Goal: Task Accomplishment & Management: Manage account settings

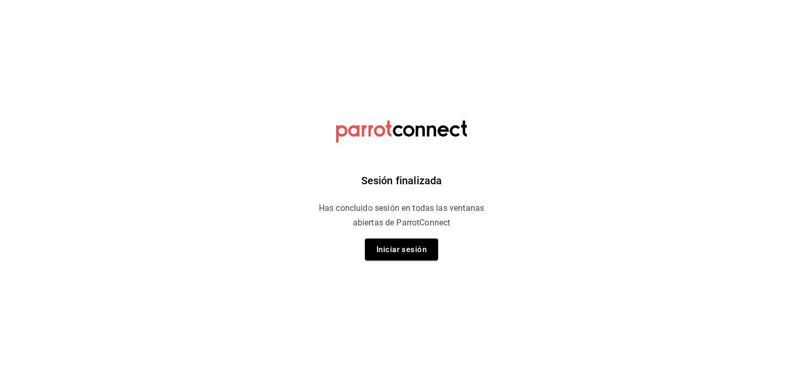
click at [414, 251] on button "Iniciar sesión" at bounding box center [401, 250] width 73 height 22
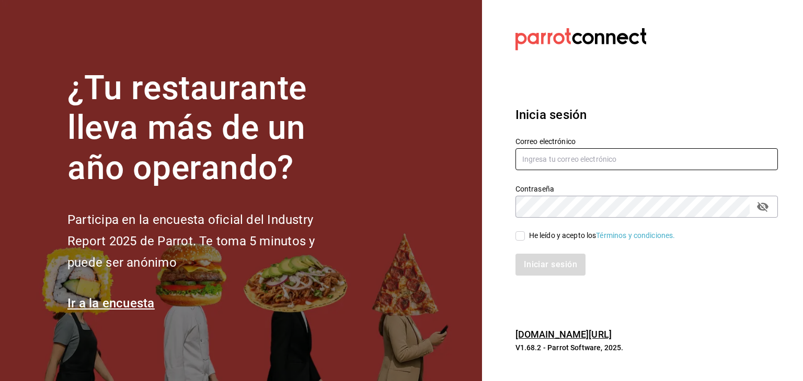
click at [549, 157] on input "text" at bounding box center [646, 159] width 262 height 22
type input "[PERSON_NAME][EMAIL_ADDRESS][DOMAIN_NAME]"
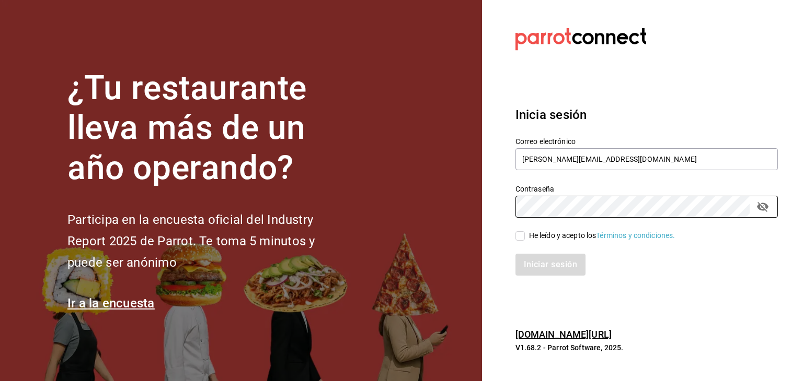
click at [516, 239] on input "He leído y acepto los Términos y condiciones." at bounding box center [519, 235] width 9 height 9
checkbox input "true"
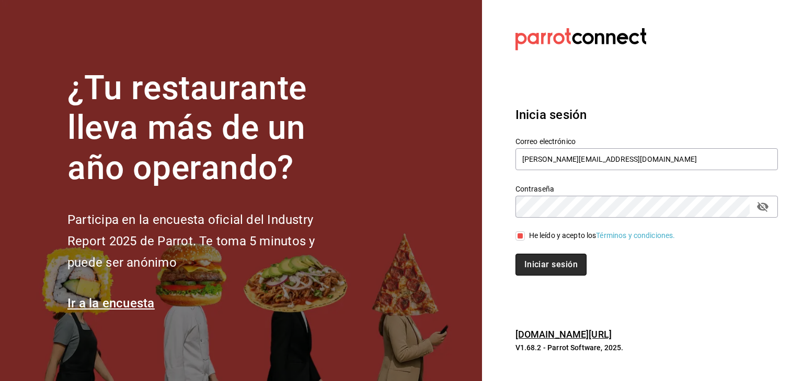
click at [535, 260] on button "Iniciar sesión" at bounding box center [550, 265] width 71 height 22
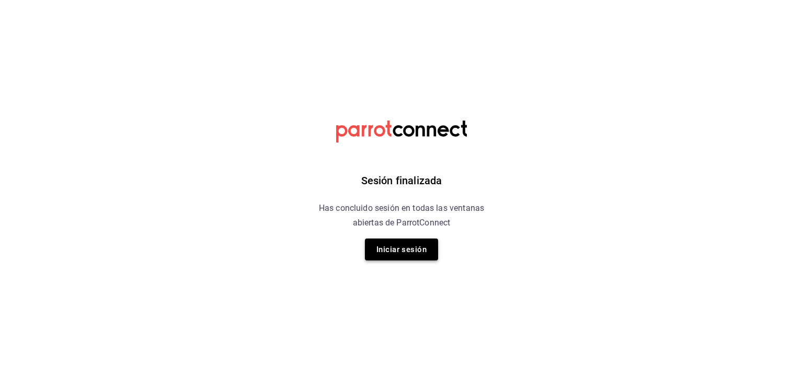
click at [408, 247] on button "Iniciar sesión" at bounding box center [401, 250] width 73 height 22
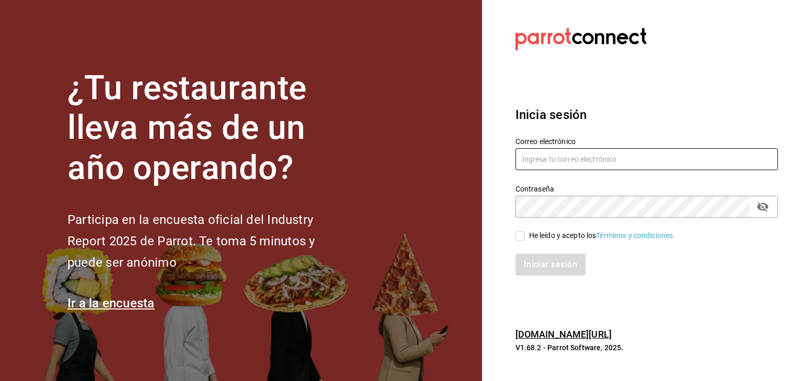
click at [552, 158] on input "text" at bounding box center [646, 159] width 262 height 22
type input "[PERSON_NAME][EMAIL_ADDRESS][DOMAIN_NAME]"
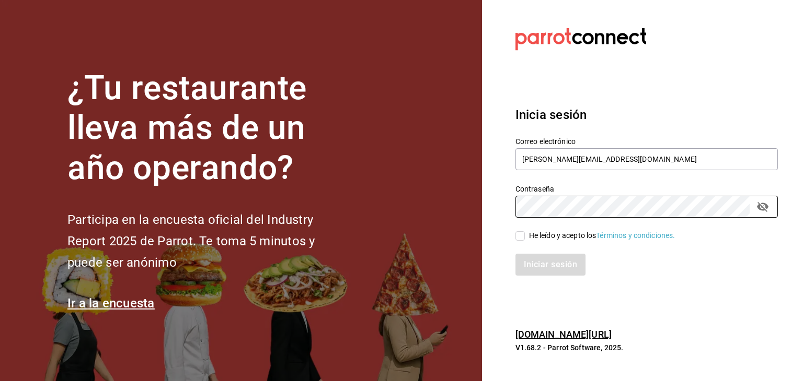
click at [518, 237] on input "He leído y acepto los Términos y condiciones." at bounding box center [519, 235] width 9 height 9
checkbox input "true"
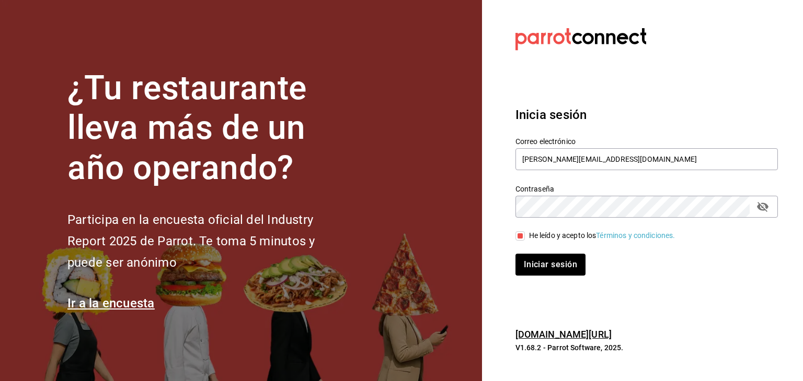
click at [764, 206] on icon "passwordField" at bounding box center [762, 207] width 13 height 13
click at [529, 270] on button "Iniciar sesión" at bounding box center [550, 265] width 71 height 22
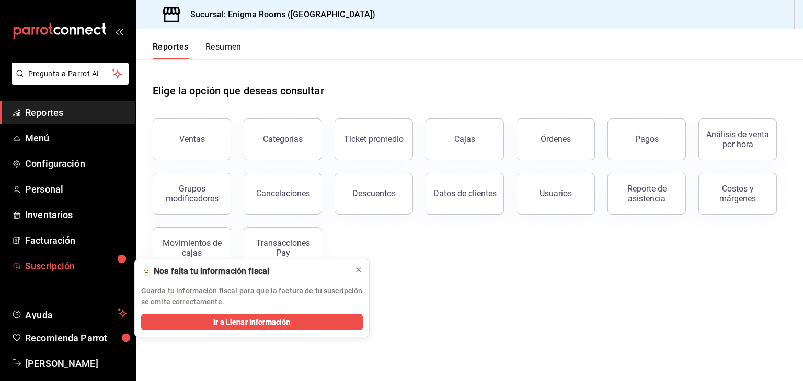
click at [65, 260] on span "Suscripción" at bounding box center [76, 266] width 102 height 14
